Goal: Task Accomplishment & Management: Use online tool/utility

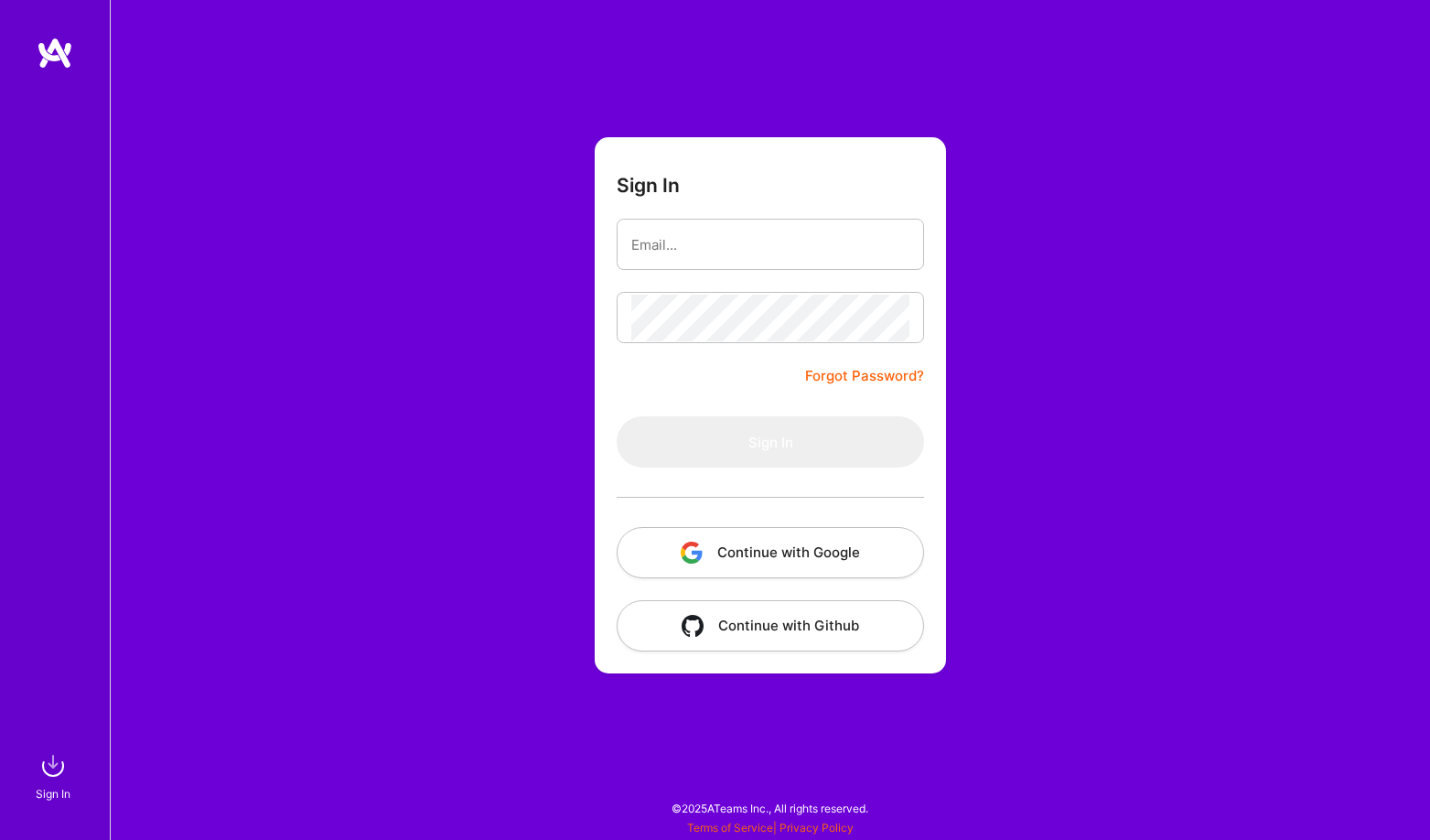
click at [755, 568] on button "Continue with Google" at bounding box center [770, 553] width 307 height 51
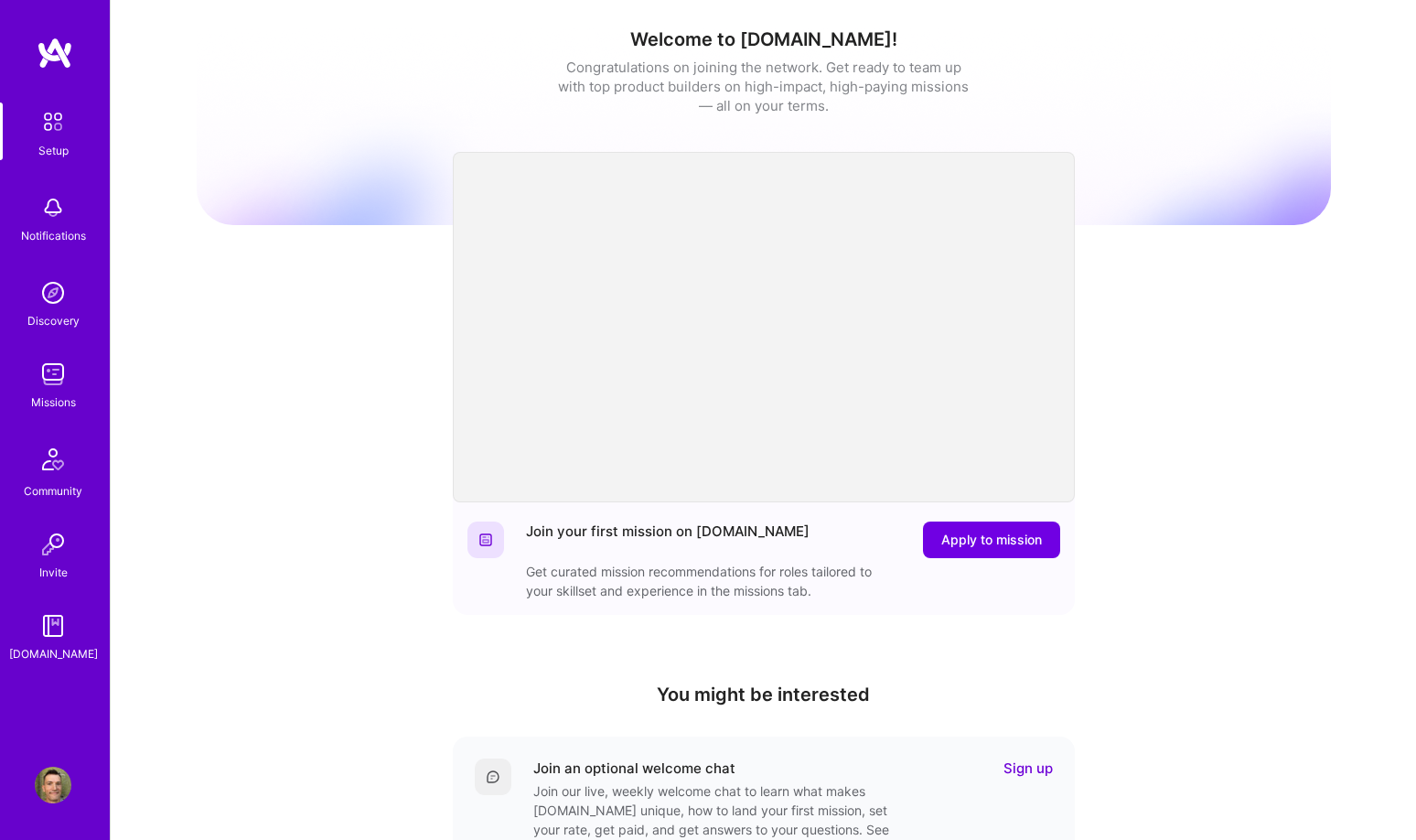
click at [43, 199] on img at bounding box center [52, 207] width 37 height 37
click at [74, 381] on link "Missions" at bounding box center [52, 383] width 114 height 56
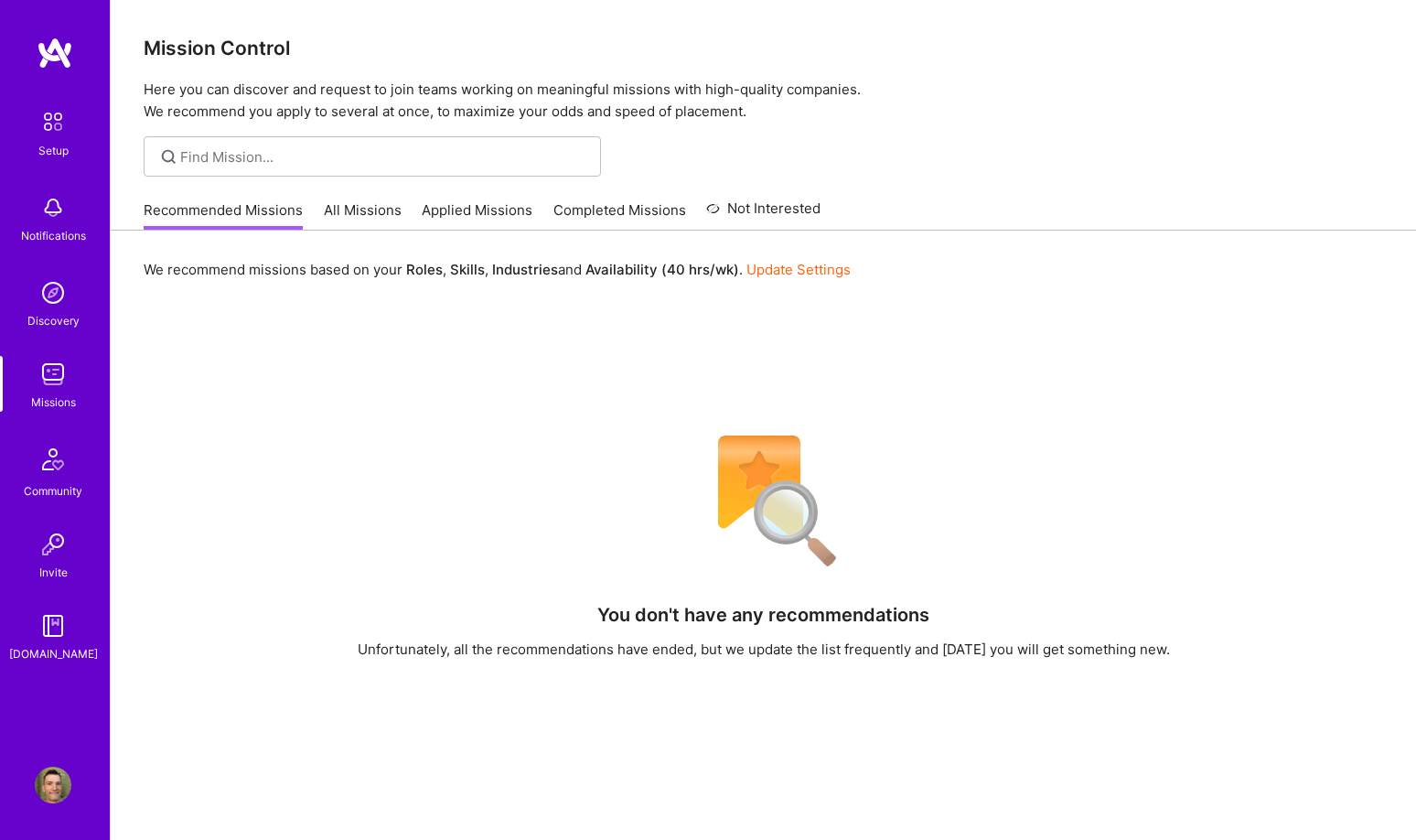
click at [368, 205] on link "All Missions" at bounding box center [362, 215] width 78 height 31
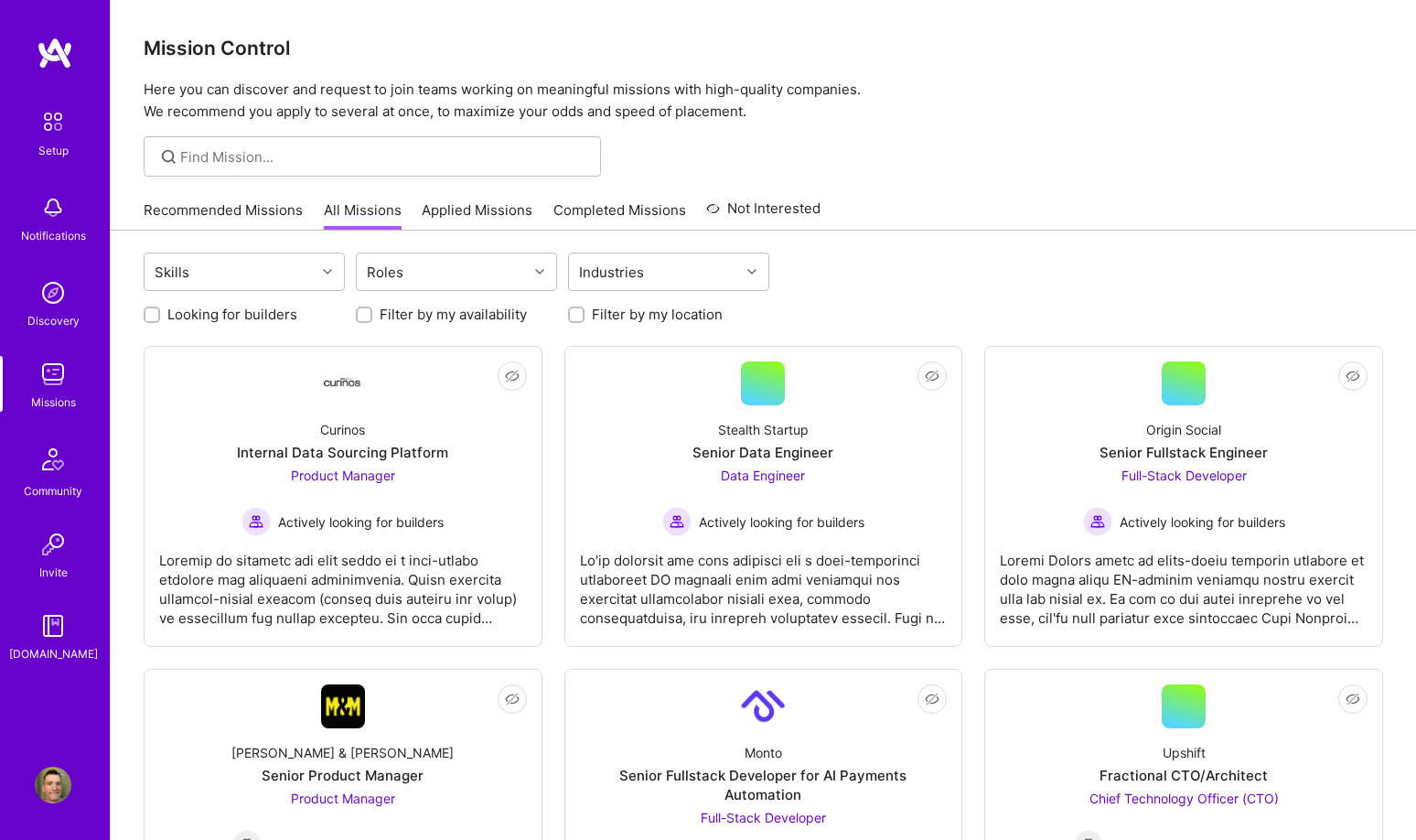
click at [276, 317] on label "Looking for builders" at bounding box center [233, 314] width 130 height 19
click at [160, 317] on input "Looking for builders" at bounding box center [153, 315] width 13 height 13
checkbox input "true"
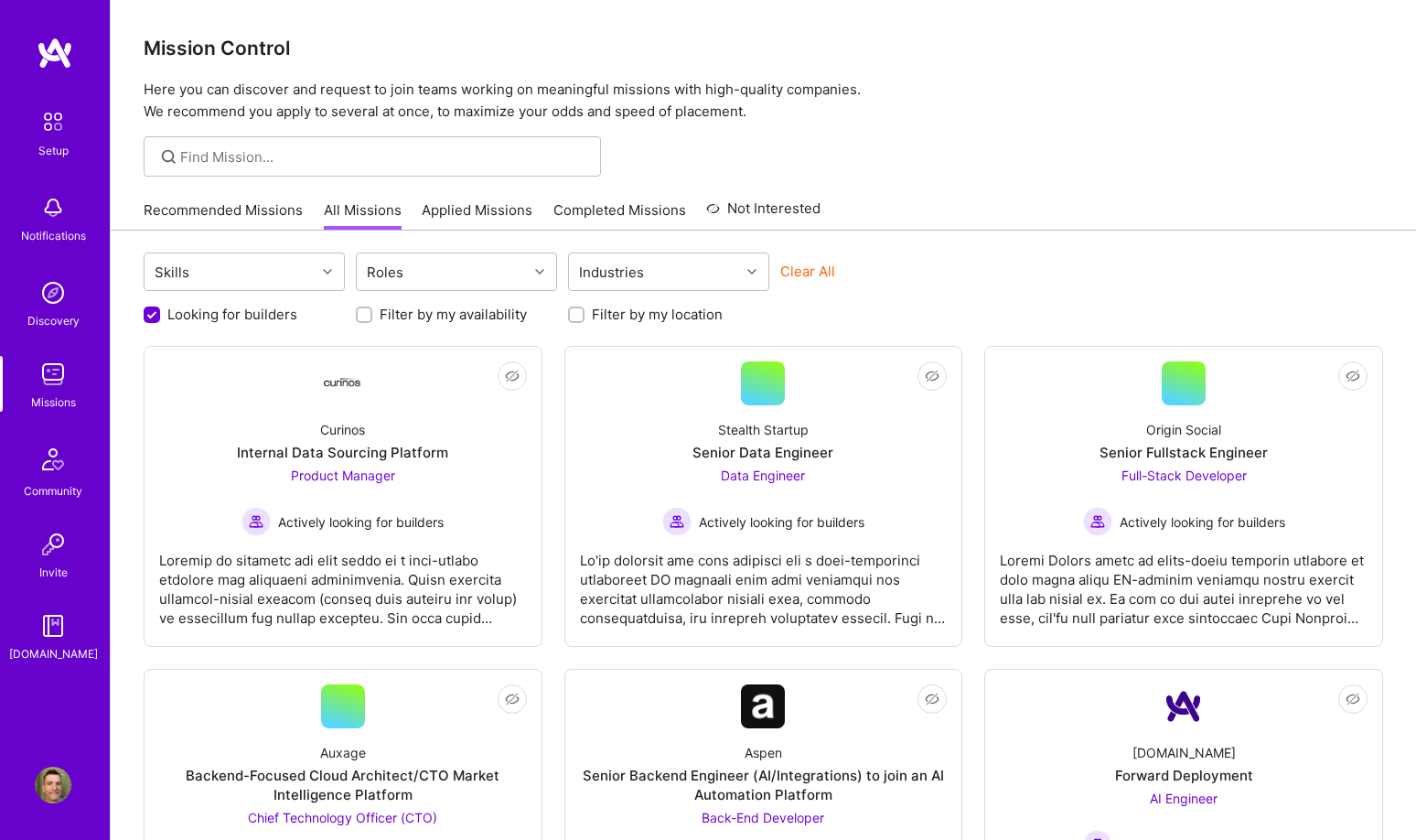
click at [595, 318] on label "Filter by my location" at bounding box center [658, 314] width 131 height 19
click at [585, 318] on input "Filter by my location" at bounding box center [578, 315] width 13 height 13
checkbox input "true"
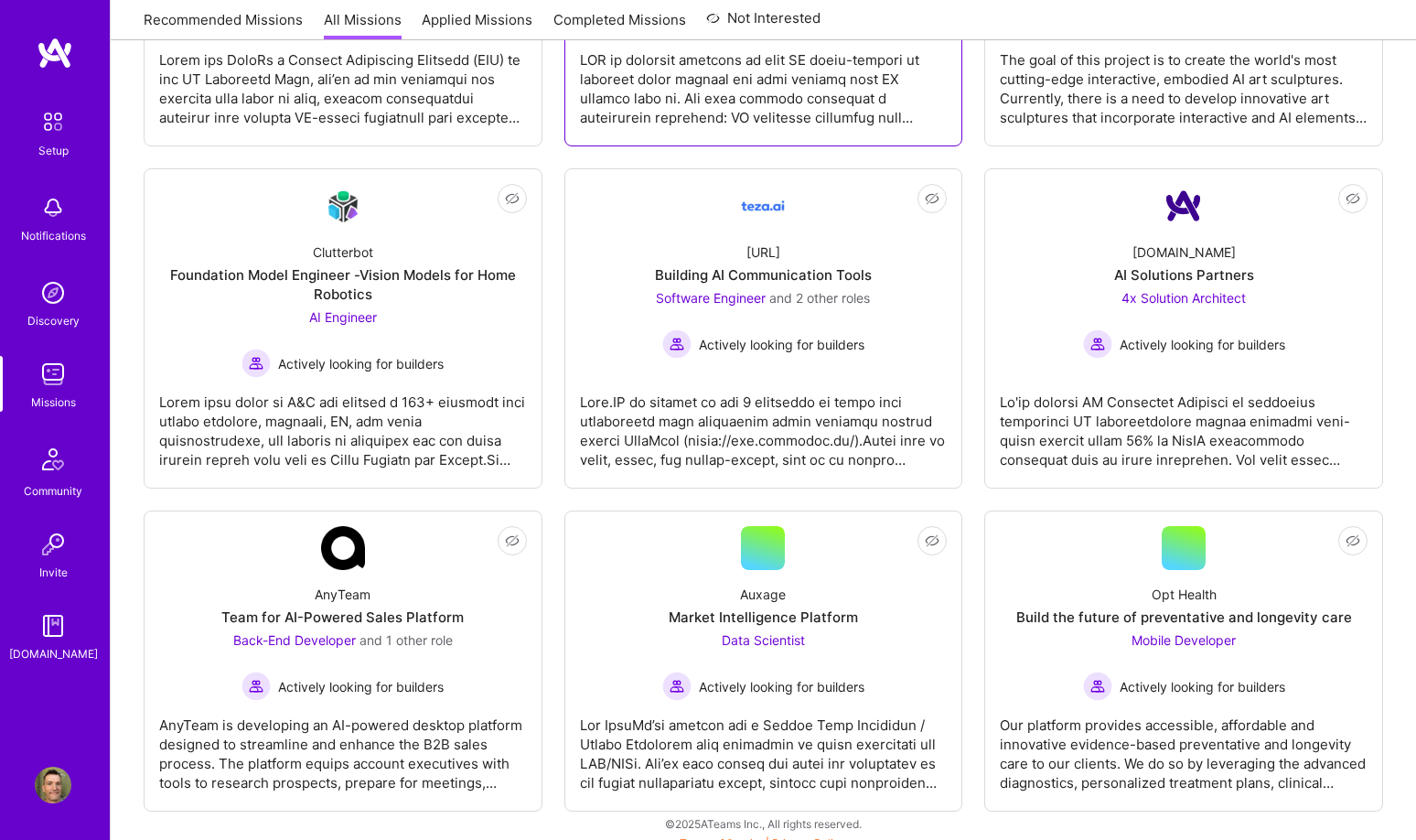
scroll to position [858, 0]
